Goal: Obtain resource: Obtain resource

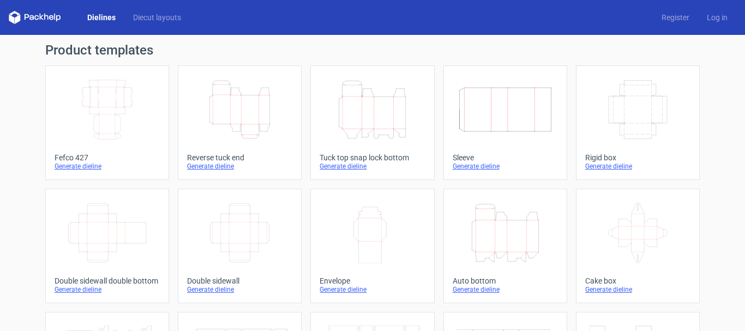
click at [408, 228] on icon "Width Height" at bounding box center [372, 232] width 97 height 61
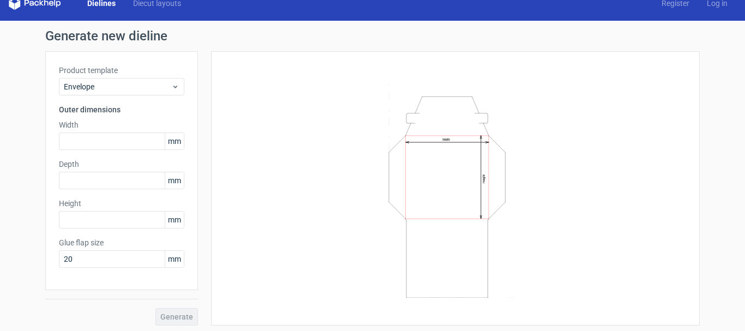
scroll to position [17, 0]
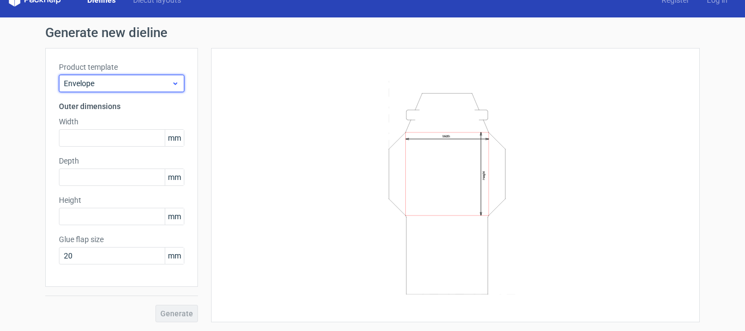
click at [174, 84] on use at bounding box center [176, 83] width 4 height 3
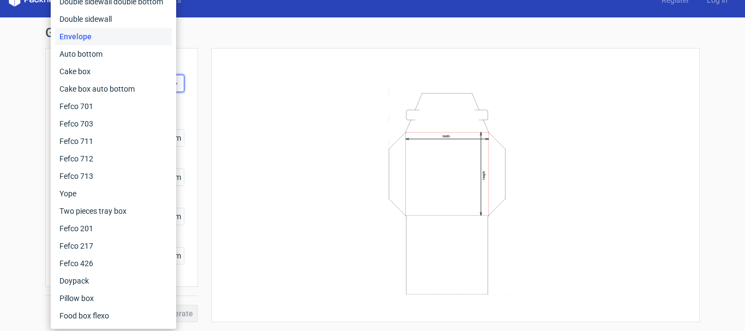
click at [172, 84] on div "Fefco 427 Reverse tuck end Tuck top snap lock bottom Sleeve Rigid box Double si…" at bounding box center [114, 115] width 126 height 428
click at [243, 82] on div "Width Height" at bounding box center [456, 185] width 462 height 247
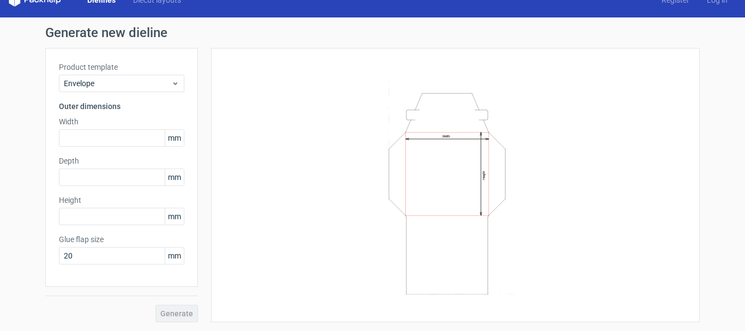
click at [176, 136] on span "mm" at bounding box center [174, 138] width 19 height 16
click at [172, 138] on span "mm" at bounding box center [174, 138] width 19 height 16
click at [117, 141] on input "text" at bounding box center [122, 137] width 126 height 17
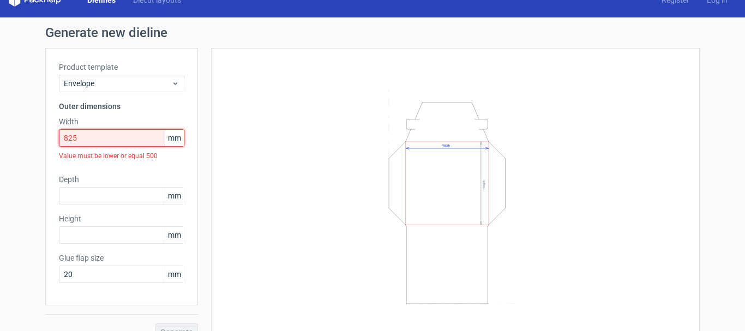
drag, startPoint x: 128, startPoint y: 138, endPoint x: 15, endPoint y: 136, distance: 112.4
click at [15, 136] on div "Generate new dieline Product template Envelope Outer dimensions Width 825 mm Va…" at bounding box center [372, 183] width 745 height 332
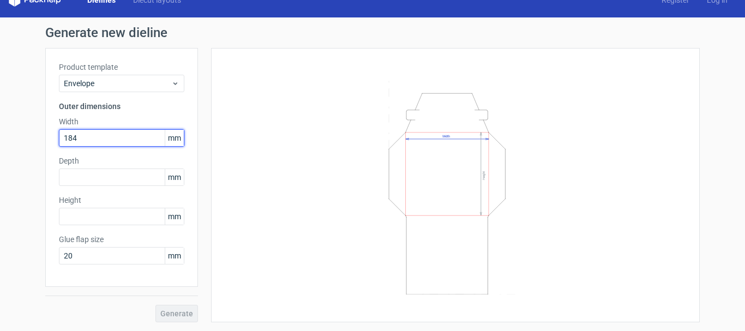
type input "184"
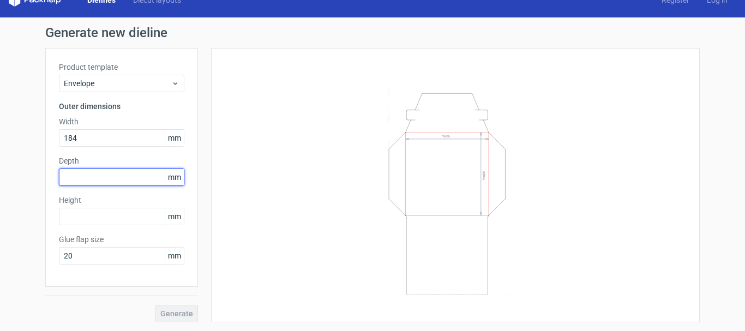
click at [126, 180] on input "text" at bounding box center [122, 177] width 126 height 17
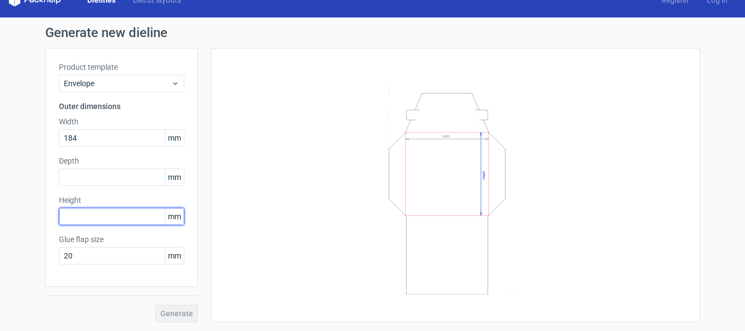
click at [87, 216] on input "text" at bounding box center [122, 216] width 126 height 17
type input "209"
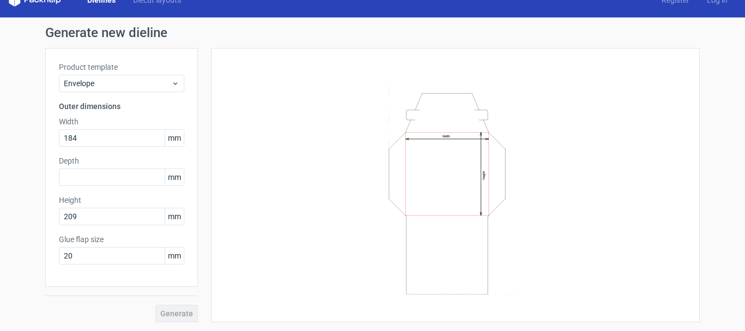
click at [225, 238] on div "Width Height" at bounding box center [456, 185] width 462 height 247
drag, startPoint x: 126, startPoint y: 254, endPoint x: 32, endPoint y: 265, distance: 95.1
click at [32, 265] on div "Generate new dieline Product template Envelope Outer dimensions Width 184 mm De…" at bounding box center [372, 174] width 745 height 314
type input "0"
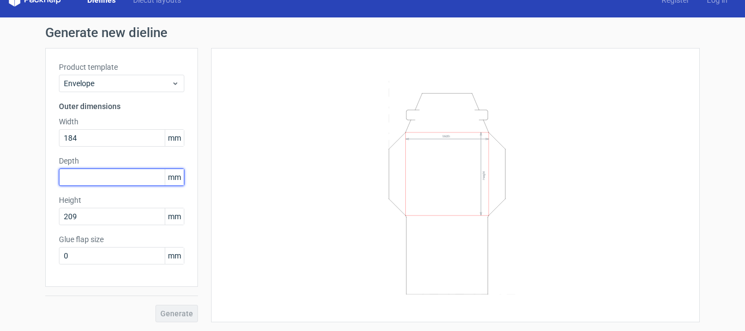
click at [81, 172] on input "text" at bounding box center [122, 177] width 126 height 17
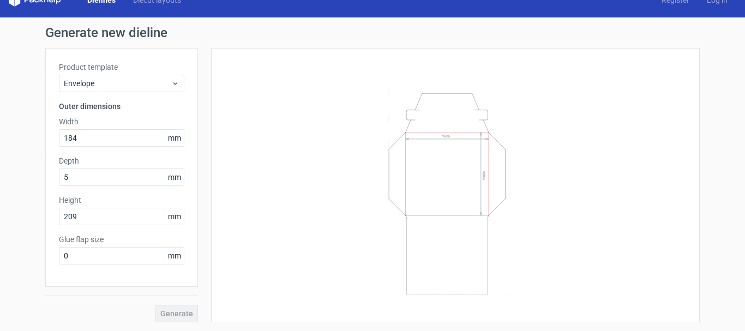
click at [254, 250] on div "Width Height" at bounding box center [456, 185] width 462 height 247
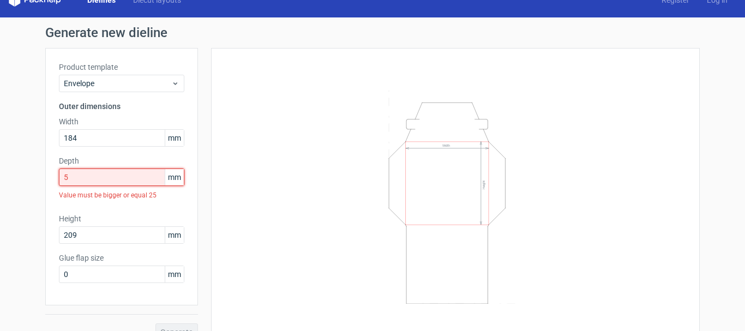
drag, startPoint x: 85, startPoint y: 175, endPoint x: 0, endPoint y: 178, distance: 85.2
click at [0, 178] on div "Generate new dieline Product template Envelope Outer dimensions Width 184 mm De…" at bounding box center [372, 183] width 745 height 332
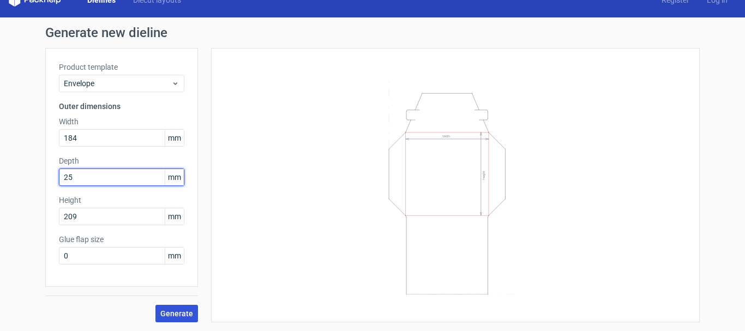
type input "25"
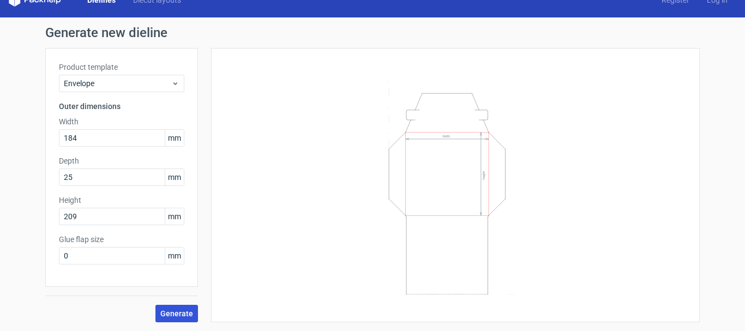
click at [171, 308] on button "Generate" at bounding box center [177, 313] width 43 height 17
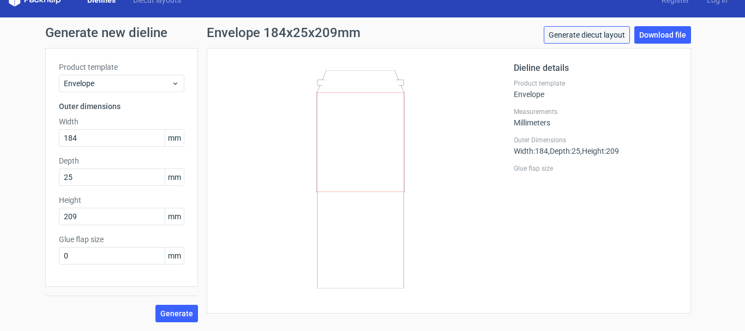
click at [600, 35] on link "Generate diecut layout" at bounding box center [587, 34] width 86 height 17
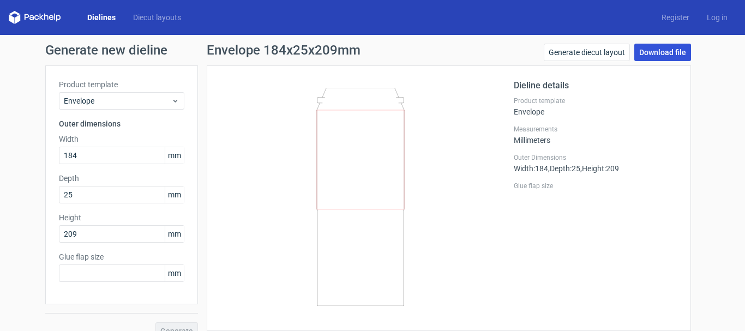
click at [667, 49] on link "Download file" at bounding box center [663, 52] width 57 height 17
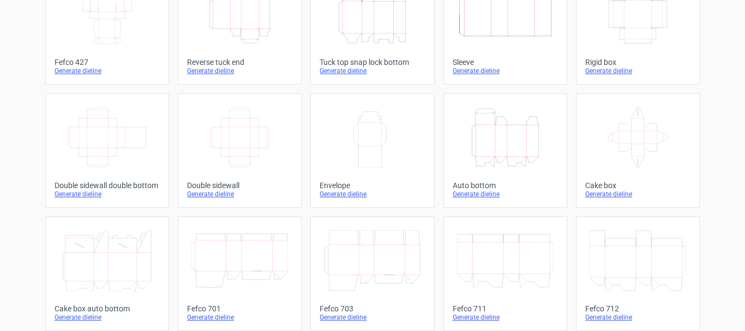
scroll to position [78, 0]
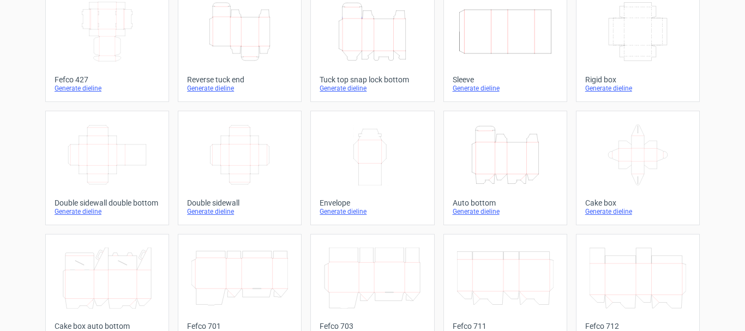
click at [374, 188] on div "Width Height" at bounding box center [372, 155] width 105 height 70
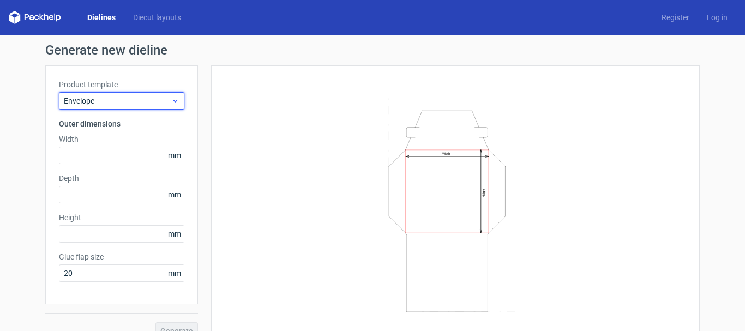
click at [150, 103] on span "Envelope" at bounding box center [118, 101] width 108 height 11
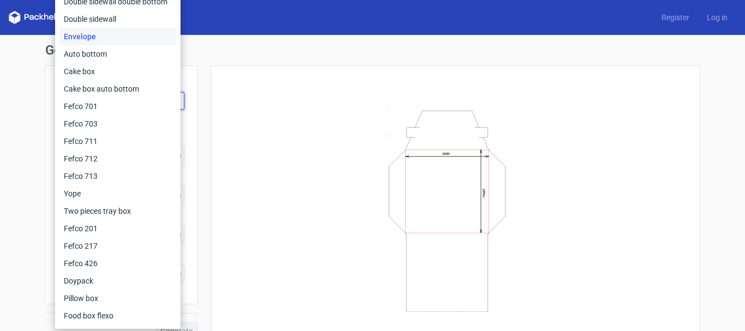
click at [314, 168] on icon "Width Height" at bounding box center [455, 203] width 327 height 218
